Goal: Transaction & Acquisition: Purchase product/service

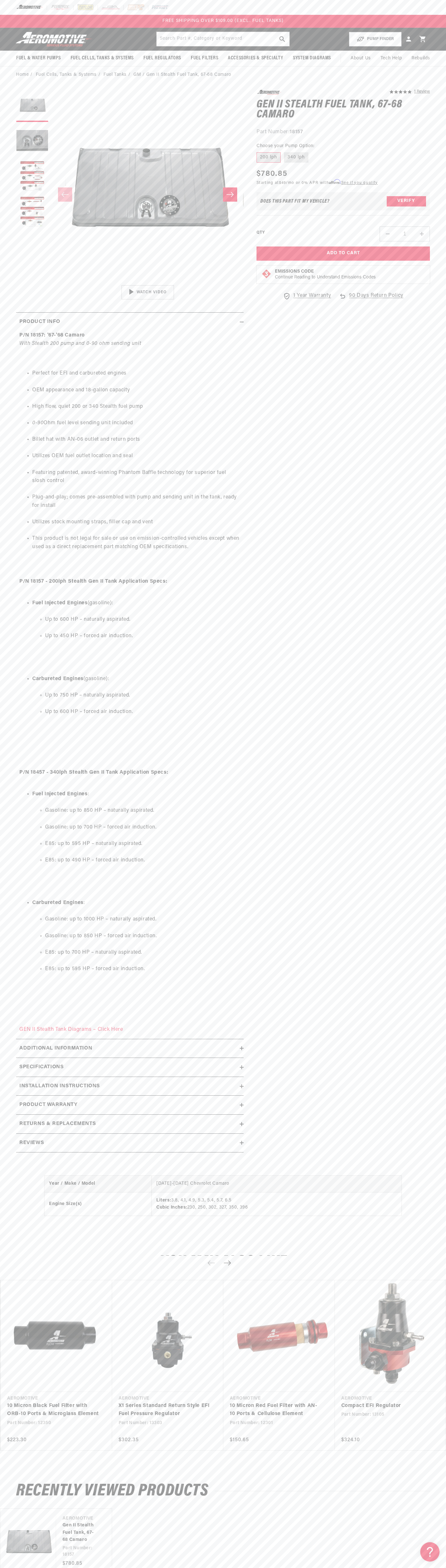
click at [428, 6] on div at bounding box center [223, 7] width 446 height 15
click at [260, 1562] on html "Skip to content Your cart Your cart is empty Loading... You may also like Subto…" at bounding box center [223, 784] width 446 height 1568
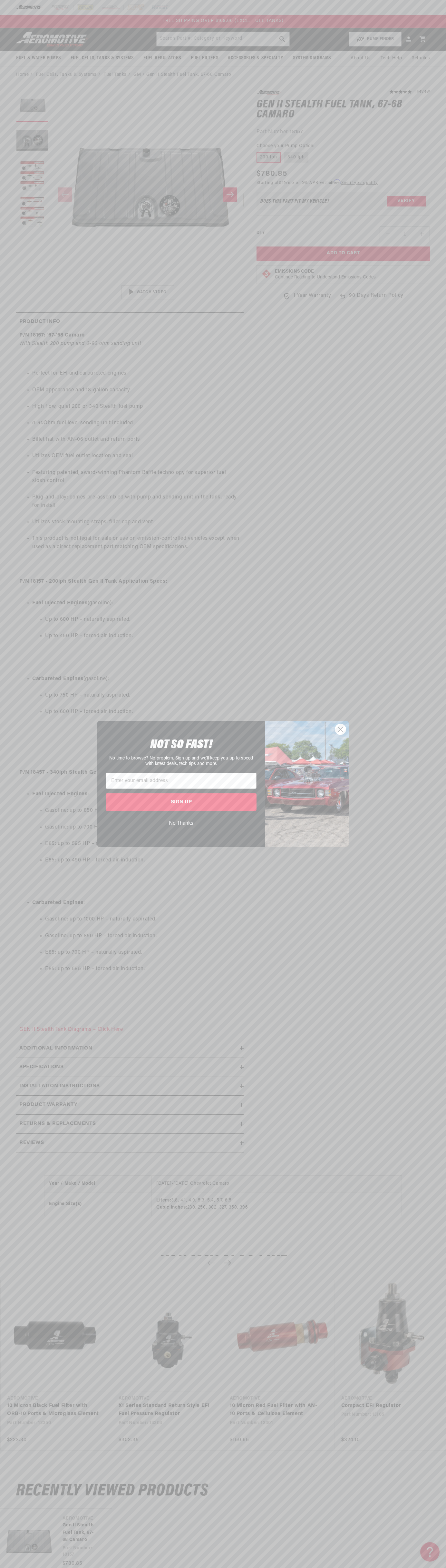
click at [11, 663] on div "Close dialog NOT SO FAST! No time to browse? No problem. Sign up and we'll keep…" at bounding box center [223, 784] width 446 height 1568
